Goal: Task Accomplishment & Management: Use online tool/utility

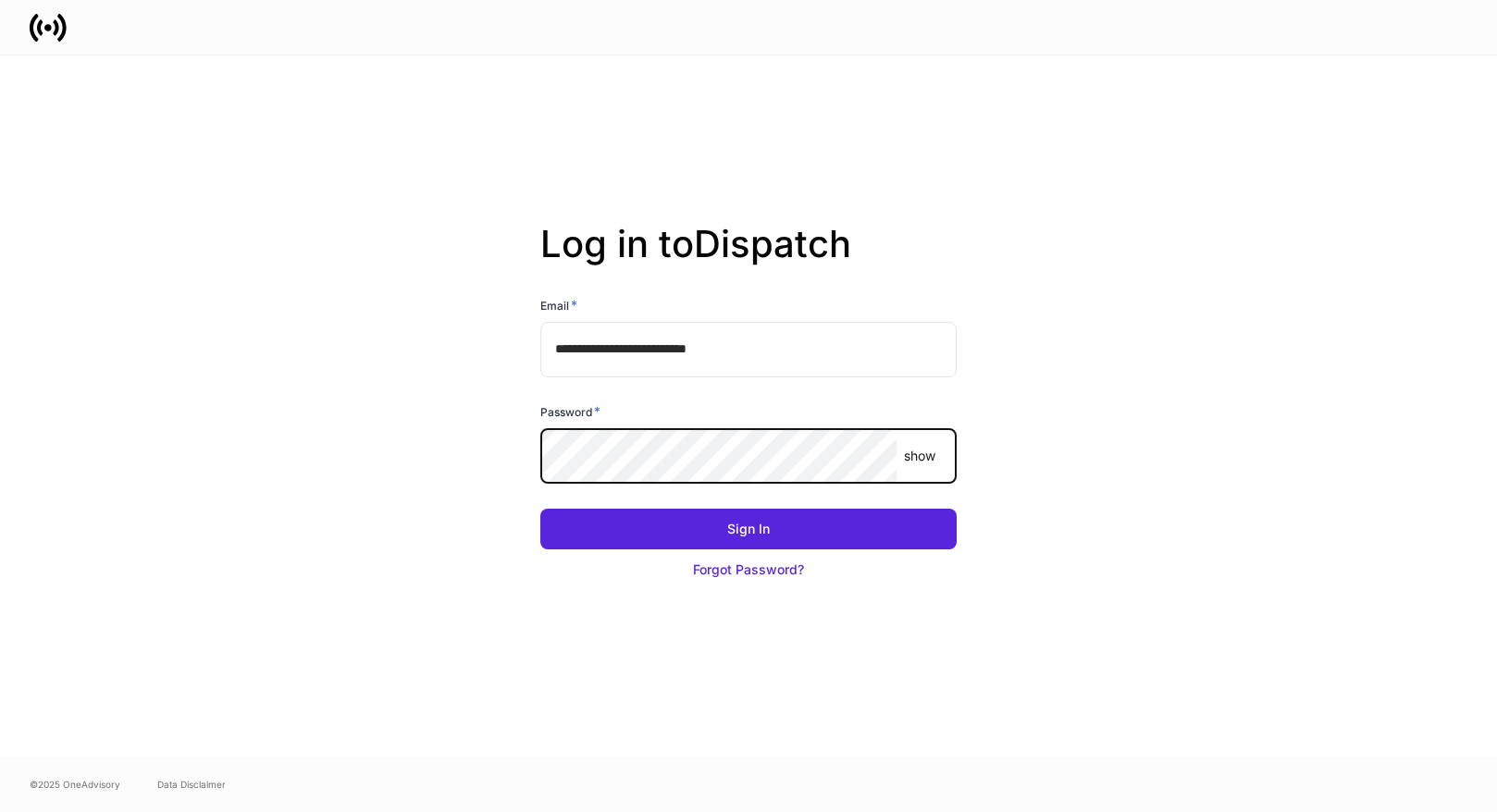
click at [0, 811] on com-1password-button at bounding box center [0, 812] width 0 height 0
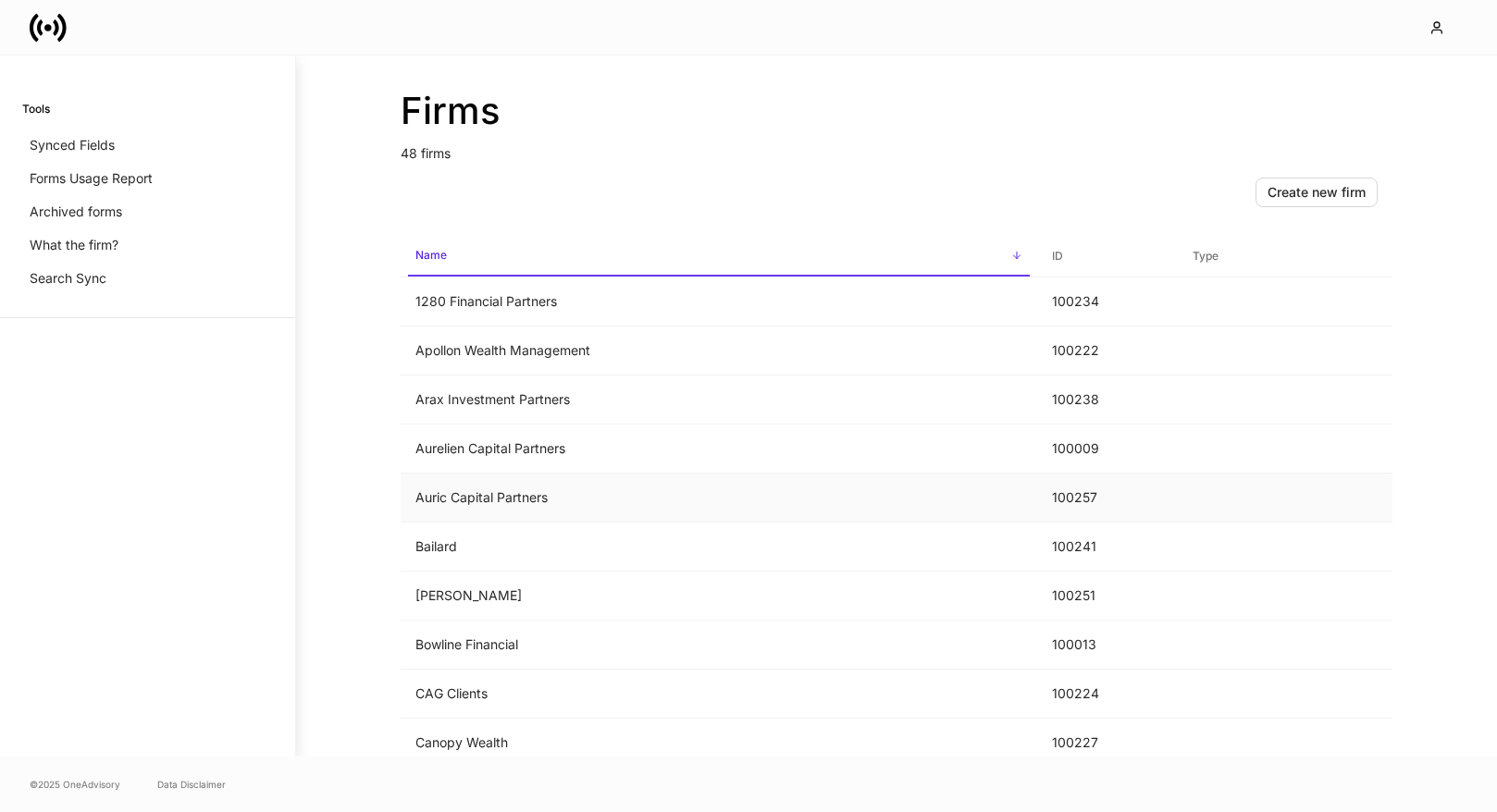
click at [643, 498] on td "Auric Capital Partners" at bounding box center [719, 498] width 636 height 49
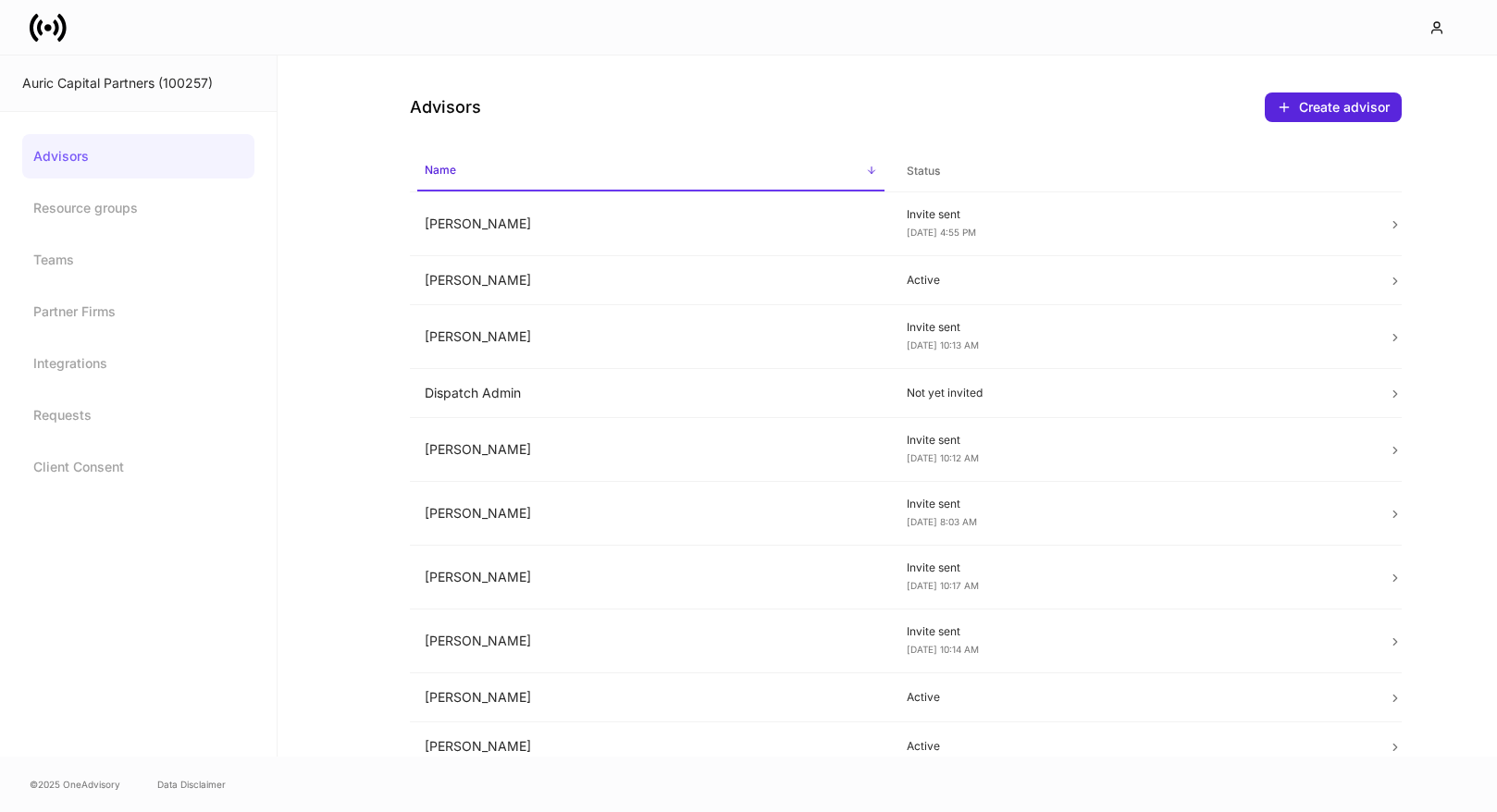
scroll to position [479, 0]
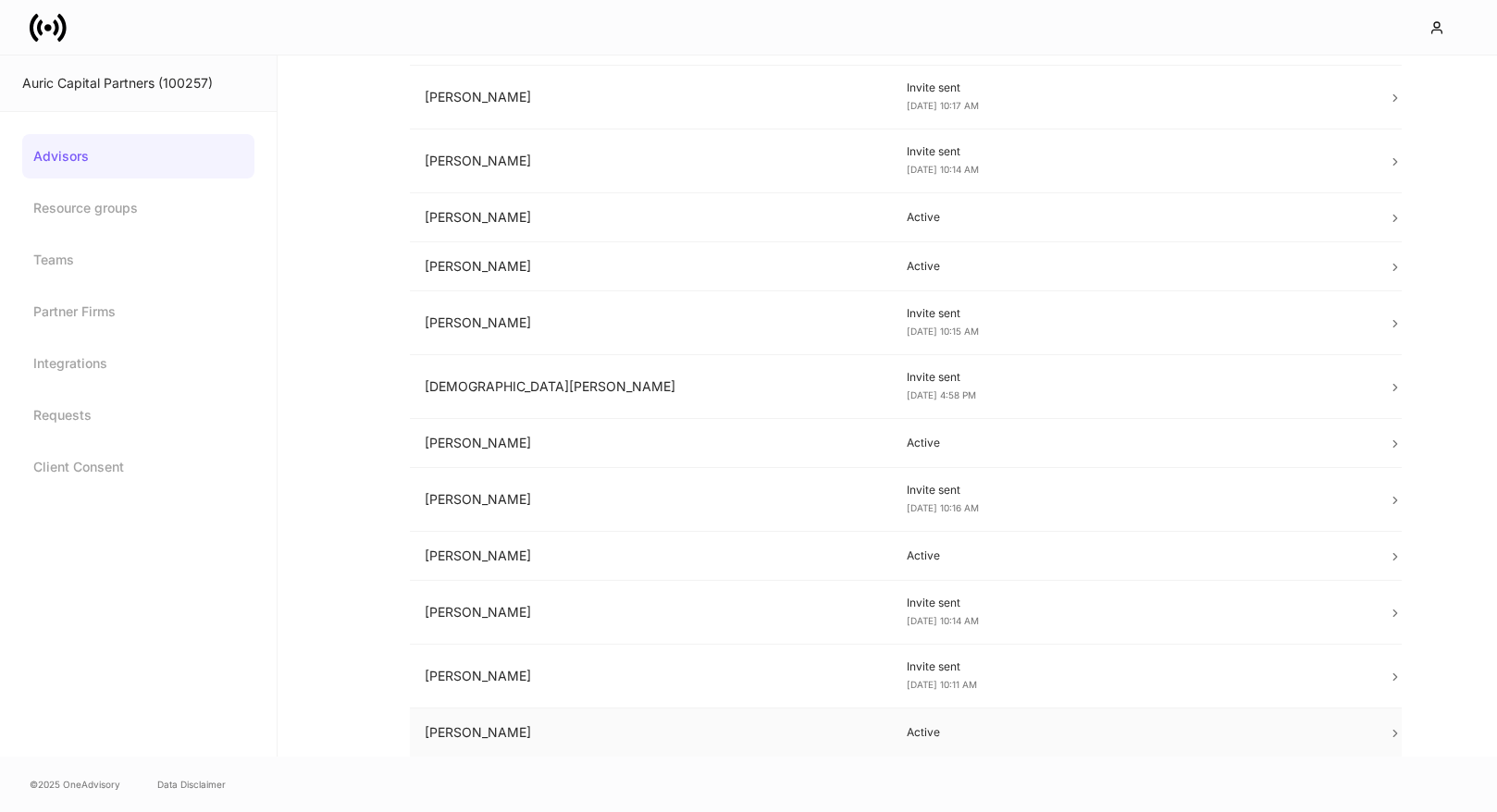
click at [624, 733] on td "[PERSON_NAME]" at bounding box center [650, 733] width 482 height 49
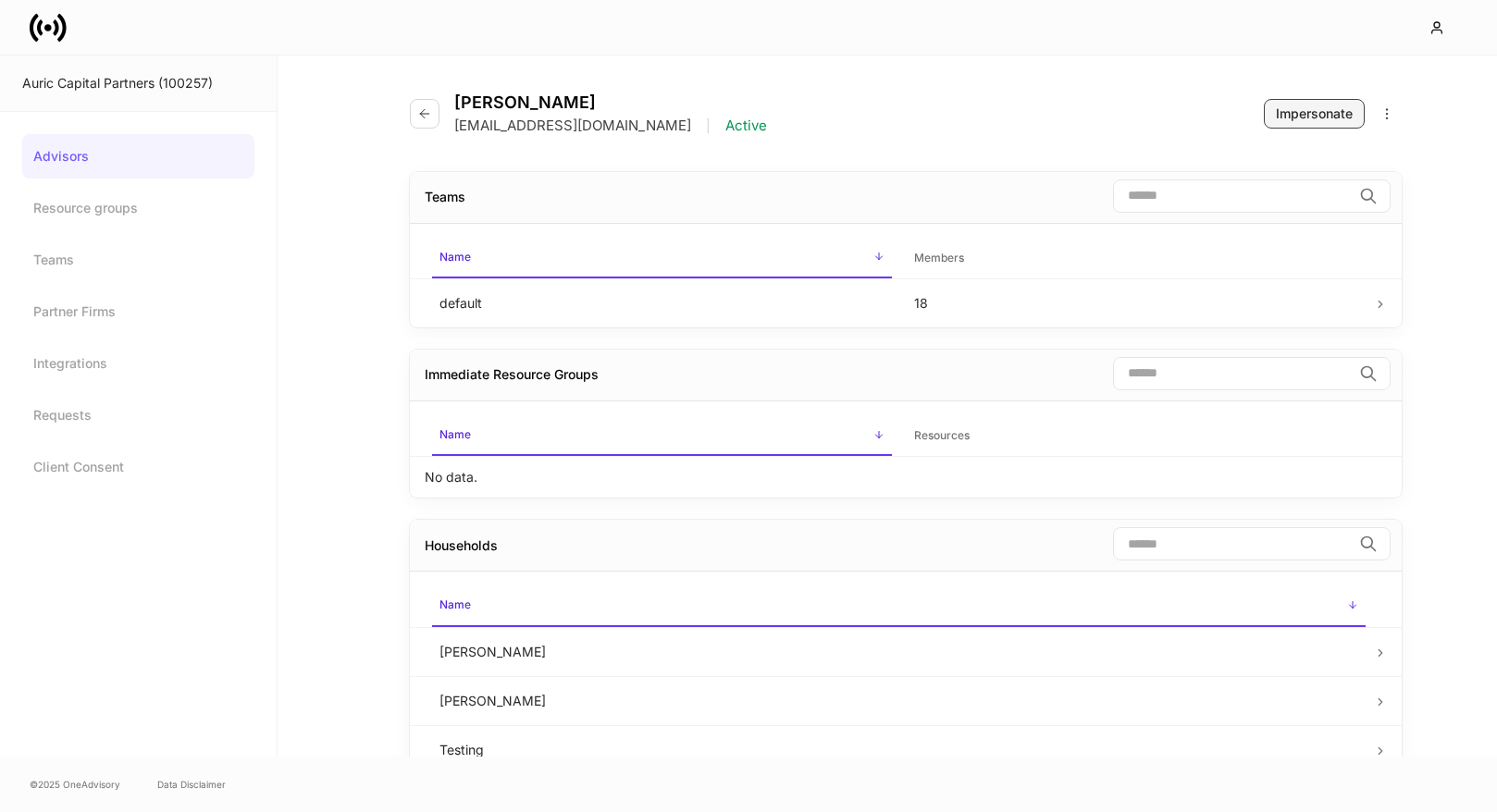
click at [1294, 106] on div "Impersonate" at bounding box center [1314, 114] width 77 height 19
